Goal: Transaction & Acquisition: Purchase product/service

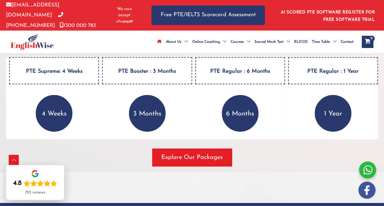
scroll to position [887, 0]
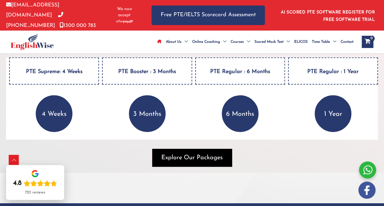
click at [193, 162] on span "Explore Our Packages" at bounding box center [191, 157] width 61 height 9
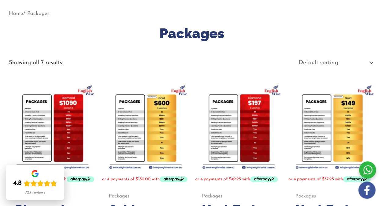
scroll to position [73, 0]
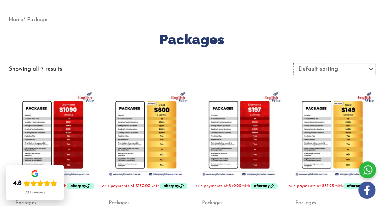
click at [333, 72] on select "Default sorting Sort by popularity Sort by latest Sort by price: low to high So…" at bounding box center [334, 69] width 82 height 12
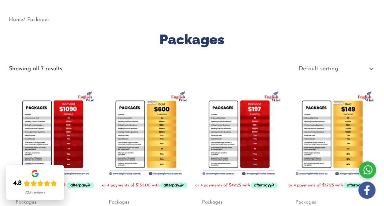
click at [337, 43] on h1 "Packages" at bounding box center [192, 39] width 367 height 19
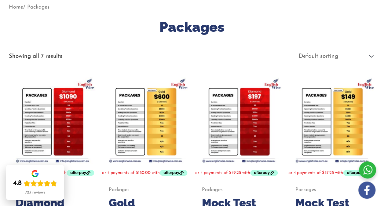
scroll to position [0, 0]
